Goal: Share content

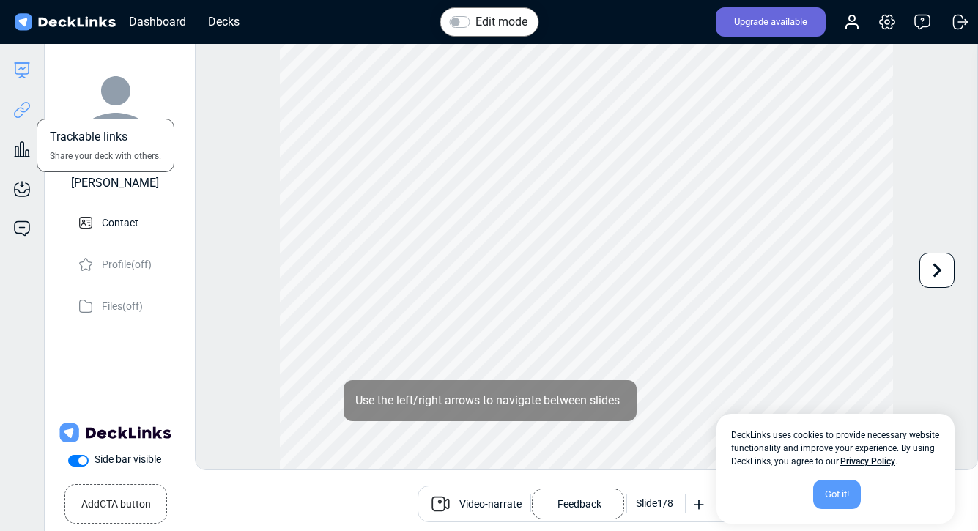
click at [24, 117] on icon at bounding box center [22, 110] width 18 height 18
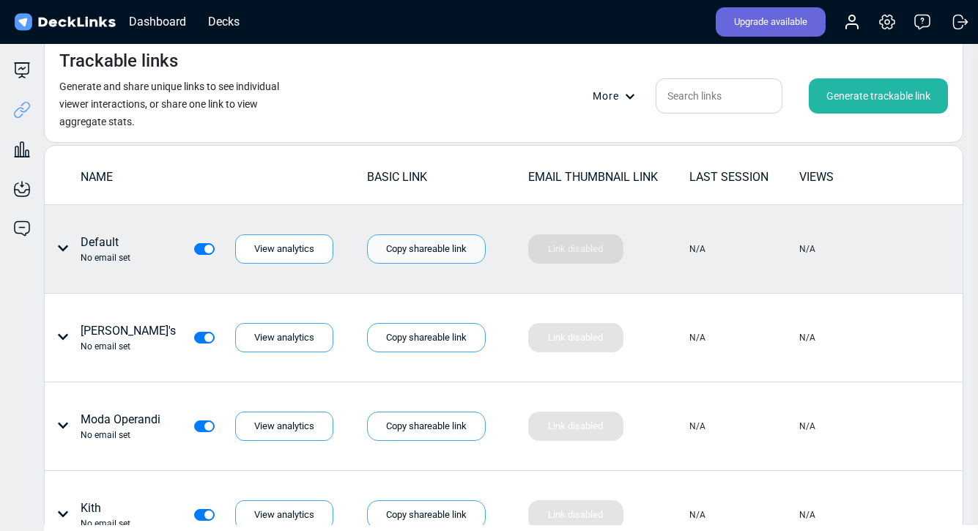
click at [451, 250] on div "Copy shareable link" at bounding box center [426, 249] width 119 height 29
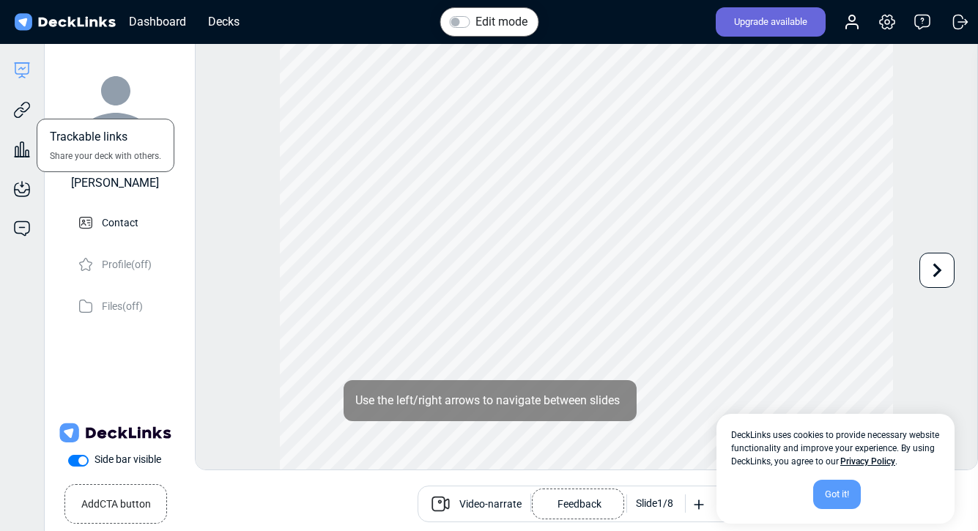
click at [12, 98] on div "Trackable links Share your deck with others." at bounding box center [22, 99] width 44 height 40
